Goal: Information Seeking & Learning: Check status

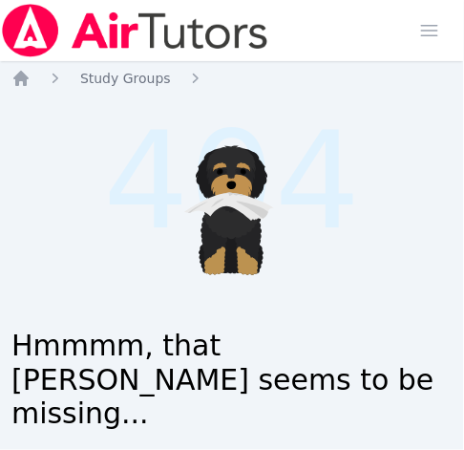
click at [32, 80] on ol "Home Study Groups" at bounding box center [115, 78] width 209 height 19
click at [21, 80] on icon "Breadcrumb" at bounding box center [20, 78] width 15 height 15
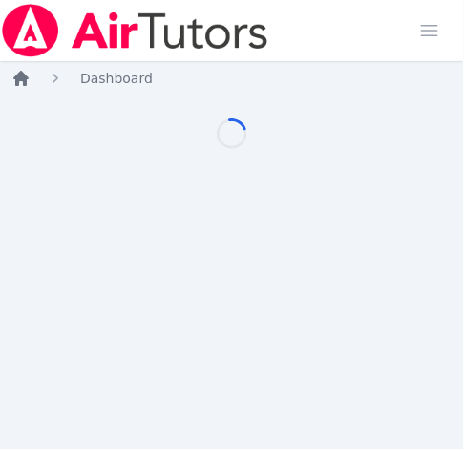
click at [21, 80] on icon "Breadcrumb" at bounding box center [20, 78] width 15 height 15
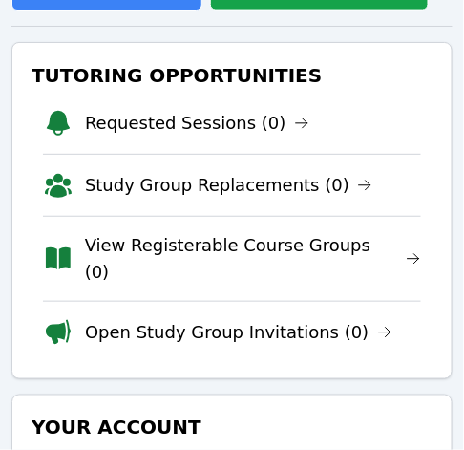
scroll to position [328, 0]
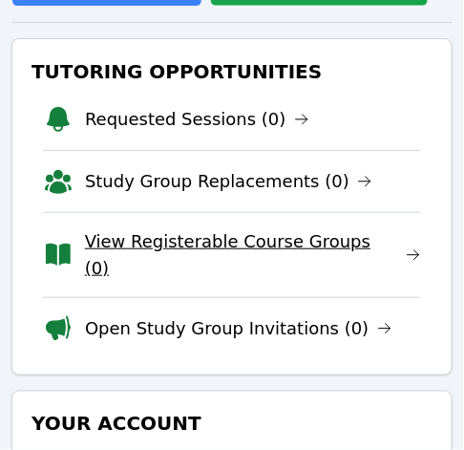
click at [231, 239] on link "View Registerable Course Groups (0)" at bounding box center [253, 254] width 336 height 53
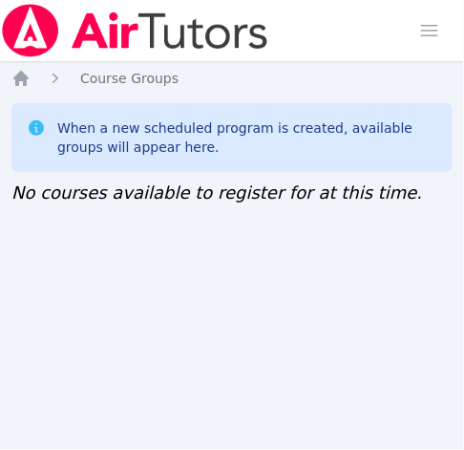
click at [8, 274] on div "Home Sessions Study Groups Students Messages Open user menu Jennifer (Jen) Grub…" at bounding box center [232, 225] width 464 height 450
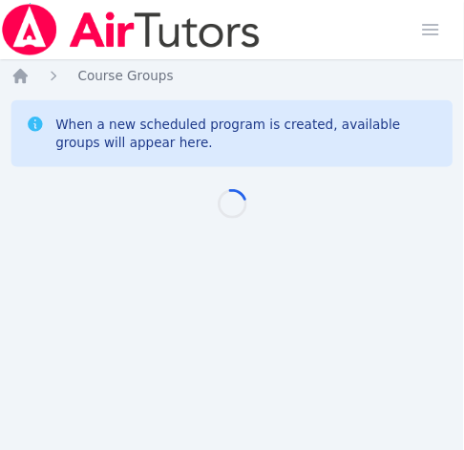
scroll to position [13, 0]
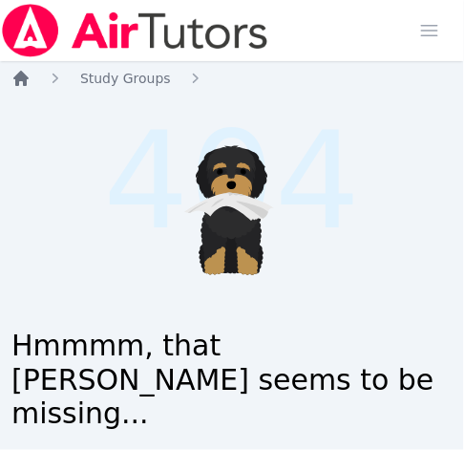
click at [24, 82] on icon "Breadcrumb" at bounding box center [20, 78] width 15 height 15
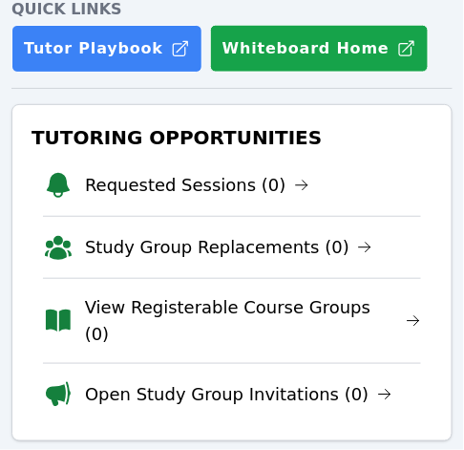
scroll to position [263, 0]
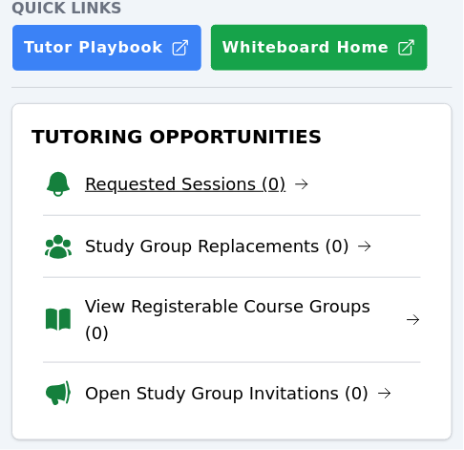
click at [232, 183] on link "Requested Sessions (0)" at bounding box center [197, 184] width 224 height 27
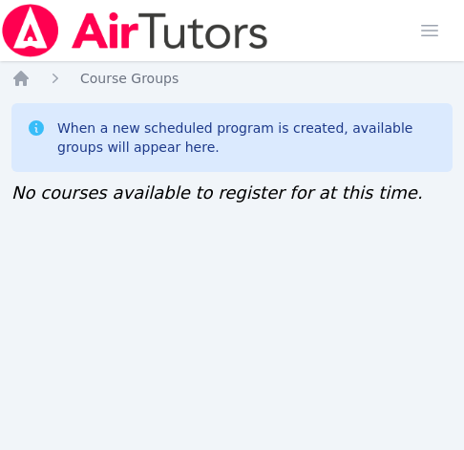
scroll to position [13, 0]
